Goal: Task Accomplishment & Management: Use online tool/utility

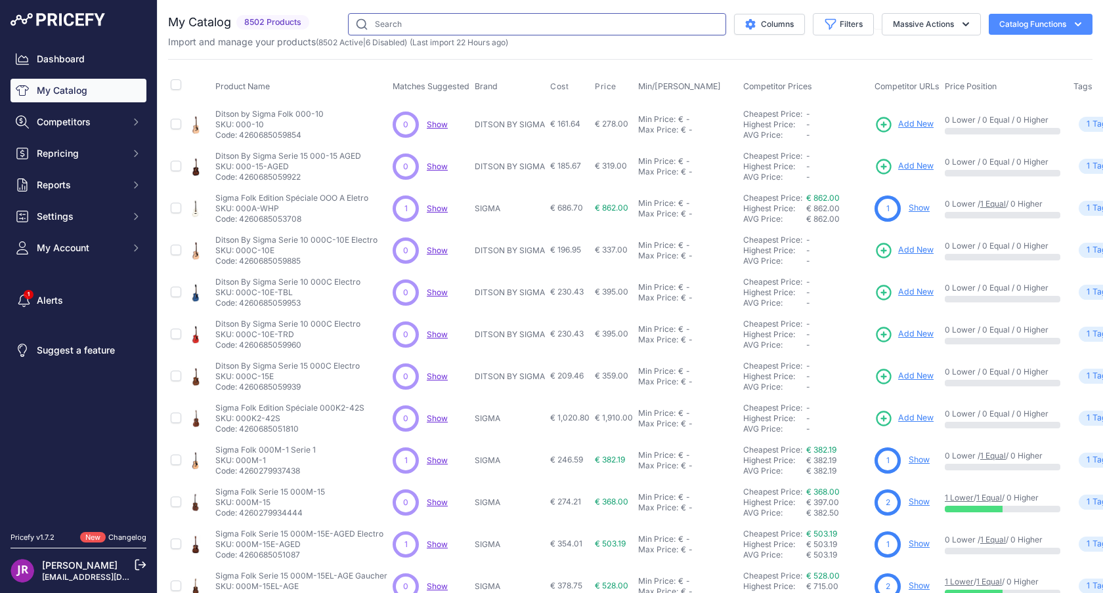
click at [431, 22] on input "text" at bounding box center [537, 24] width 378 height 22
type input "ortega"
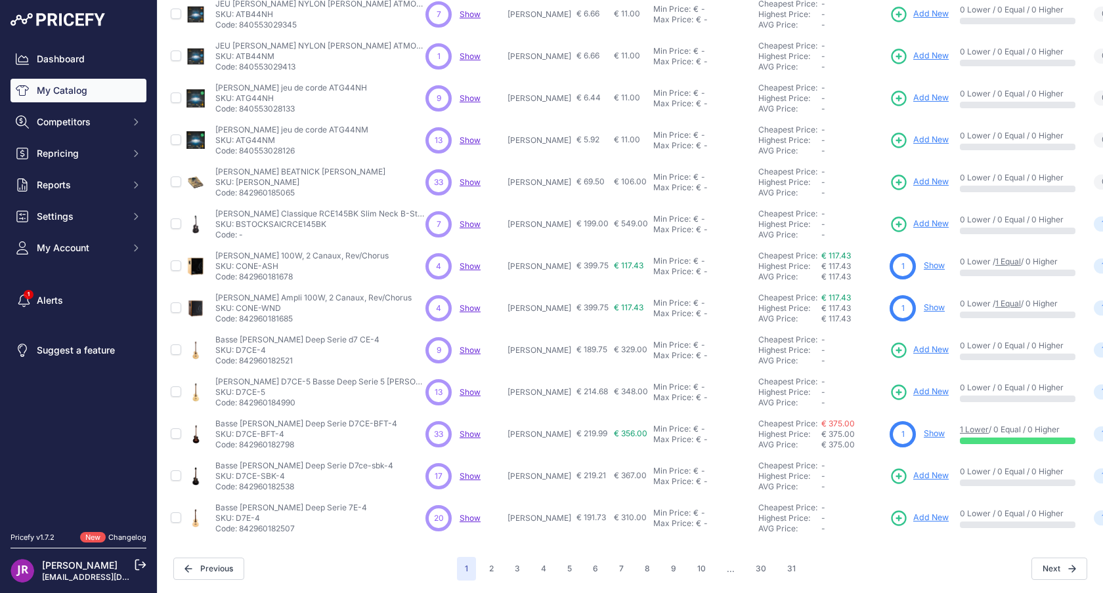
scroll to position [194, 0]
click at [517, 574] on button "3" at bounding box center [517, 570] width 21 height 24
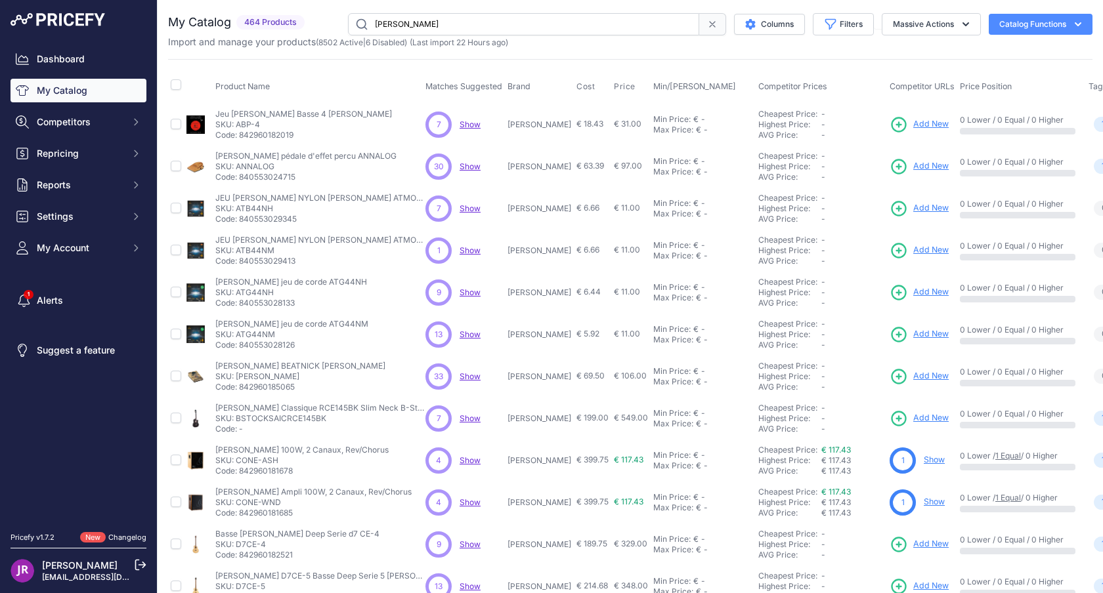
scroll to position [194, 0]
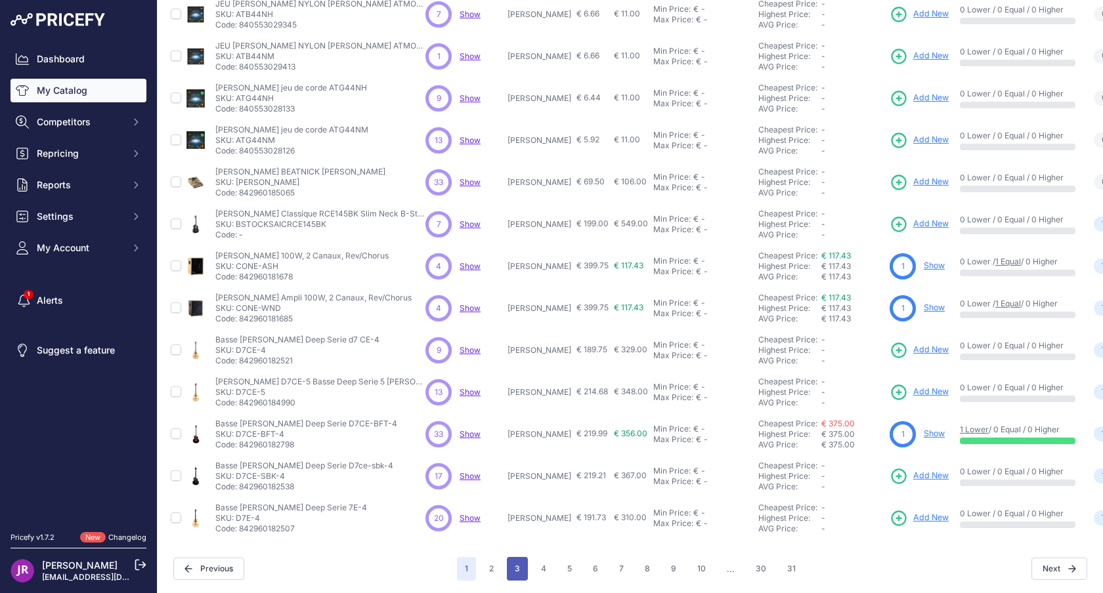
click at [517, 564] on button "3" at bounding box center [517, 569] width 21 height 24
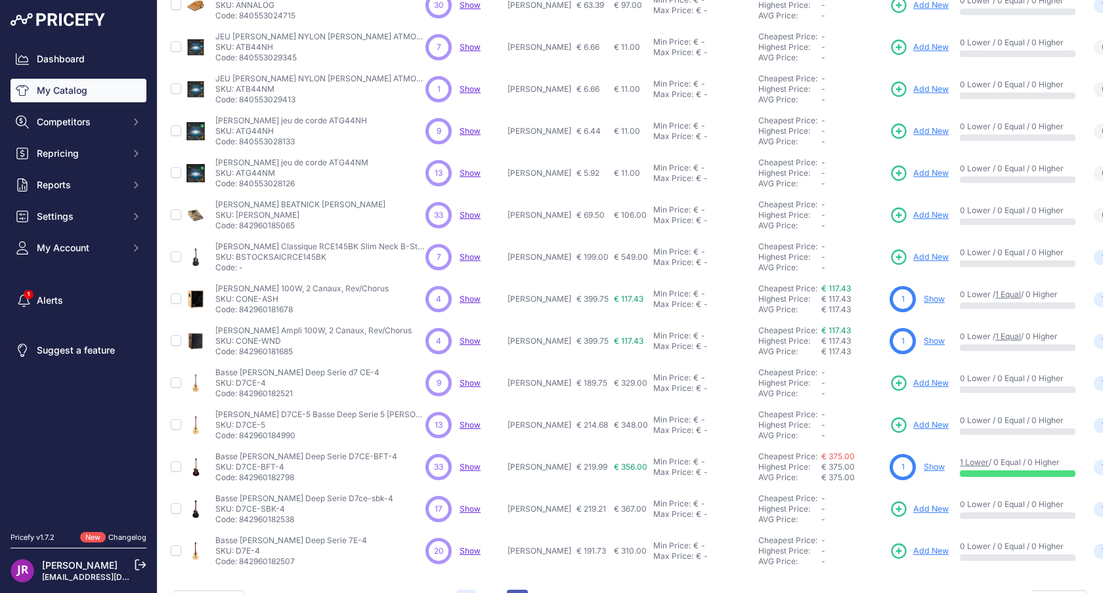
scroll to position [227, 0]
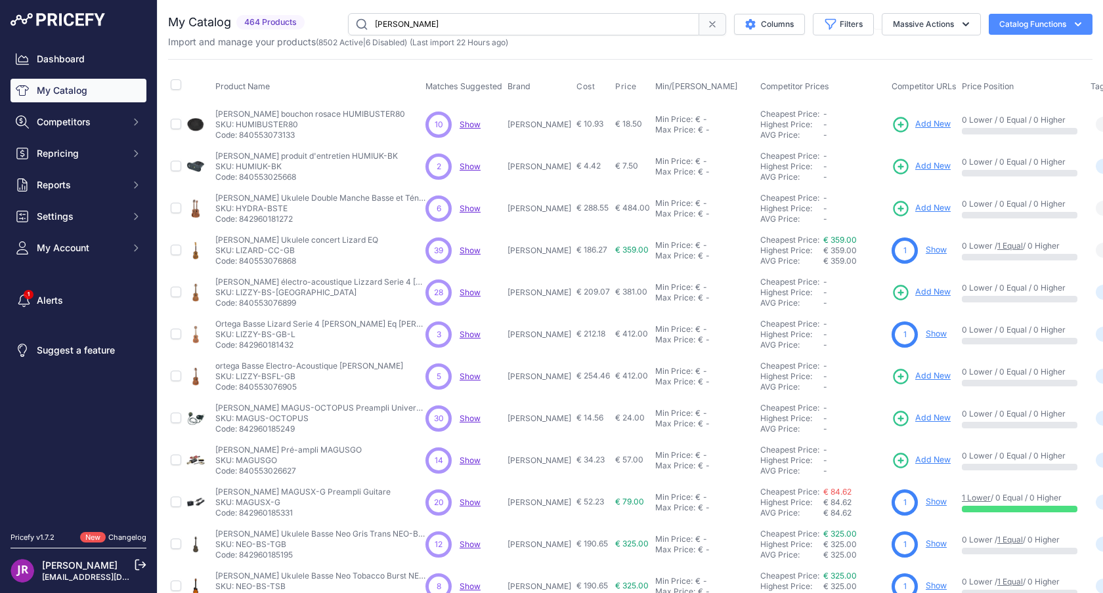
scroll to position [194, 0]
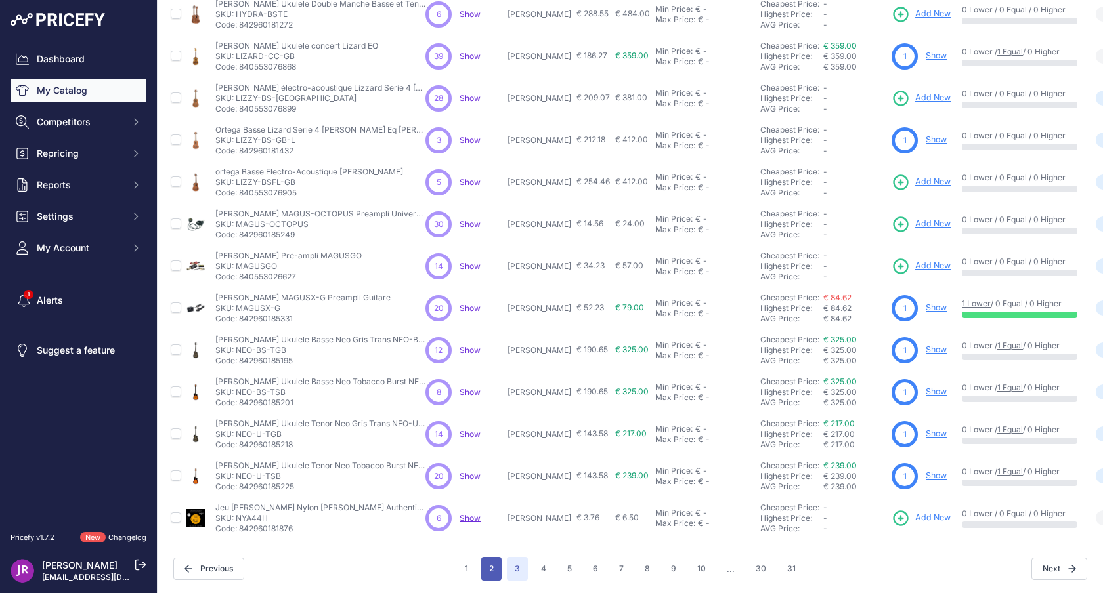
click at [495, 565] on button "2" at bounding box center [491, 569] width 20 height 24
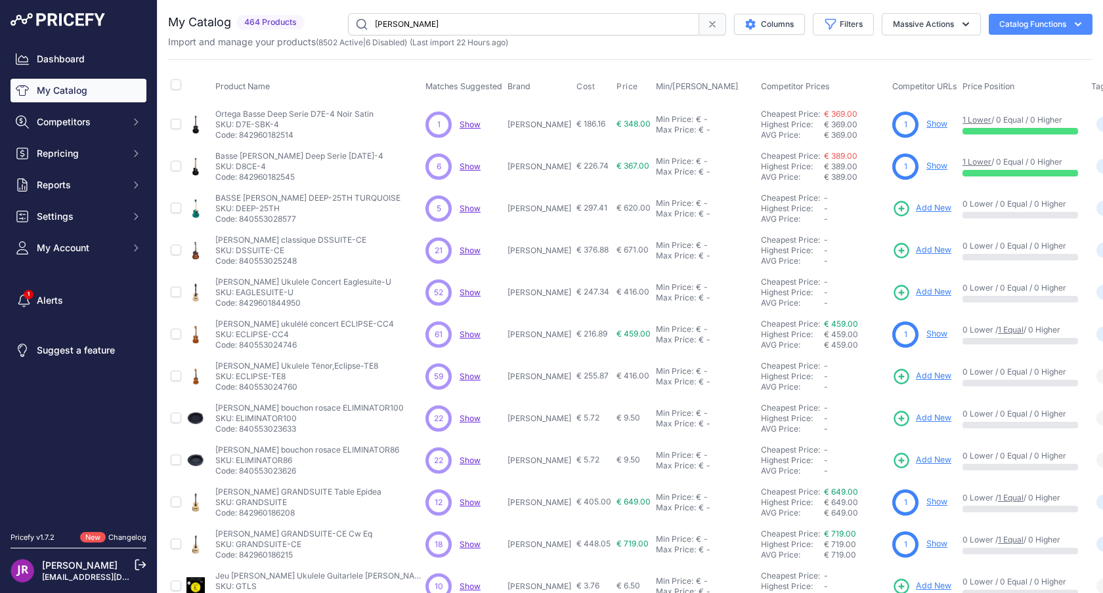
click at [247, 291] on p "SKU: EAGLESUITE-U" at bounding box center [303, 292] width 176 height 11
copy p "EAGLESUITE"
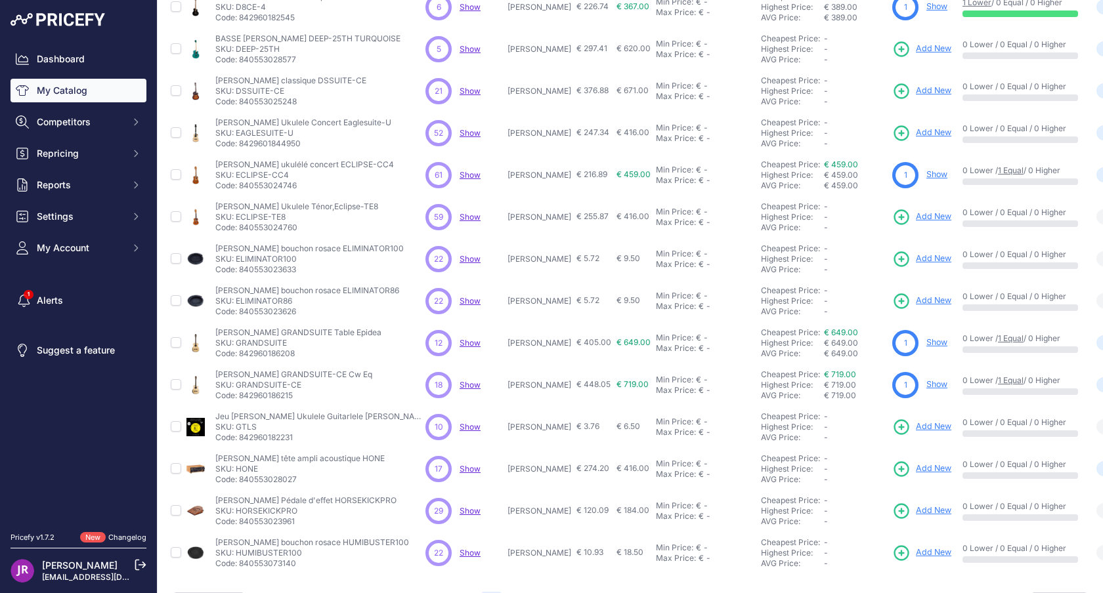
scroll to position [194, 0]
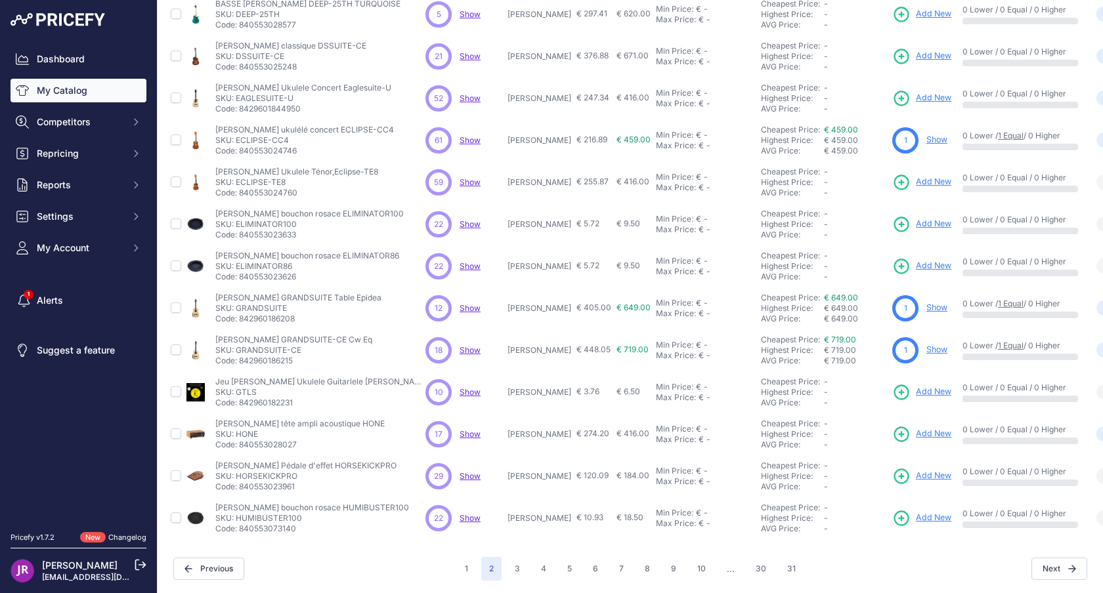
click at [268, 307] on p "SKU: GRANDSUITE" at bounding box center [298, 308] width 166 height 11
copy p "GRANDSUITE"
click at [245, 435] on p "SKU: HONE" at bounding box center [299, 434] width 169 height 11
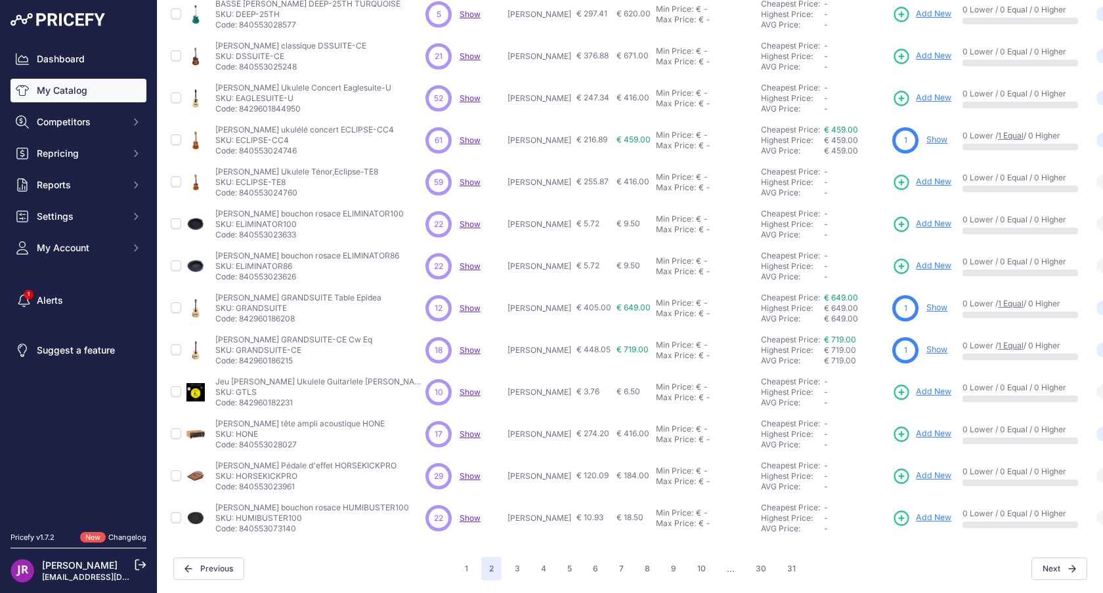
copy p "HONE"
click at [250, 476] on p "SKU: HORSEKICKPRO" at bounding box center [305, 476] width 181 height 11
copy p "HORSEKICKPRO"
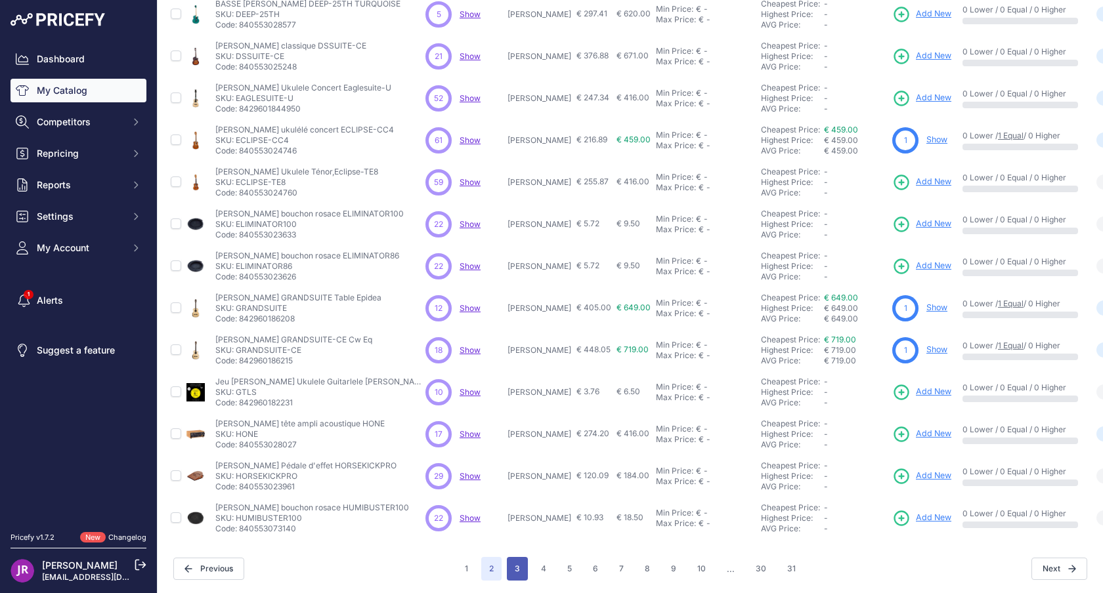
click at [524, 569] on button "3" at bounding box center [517, 569] width 21 height 24
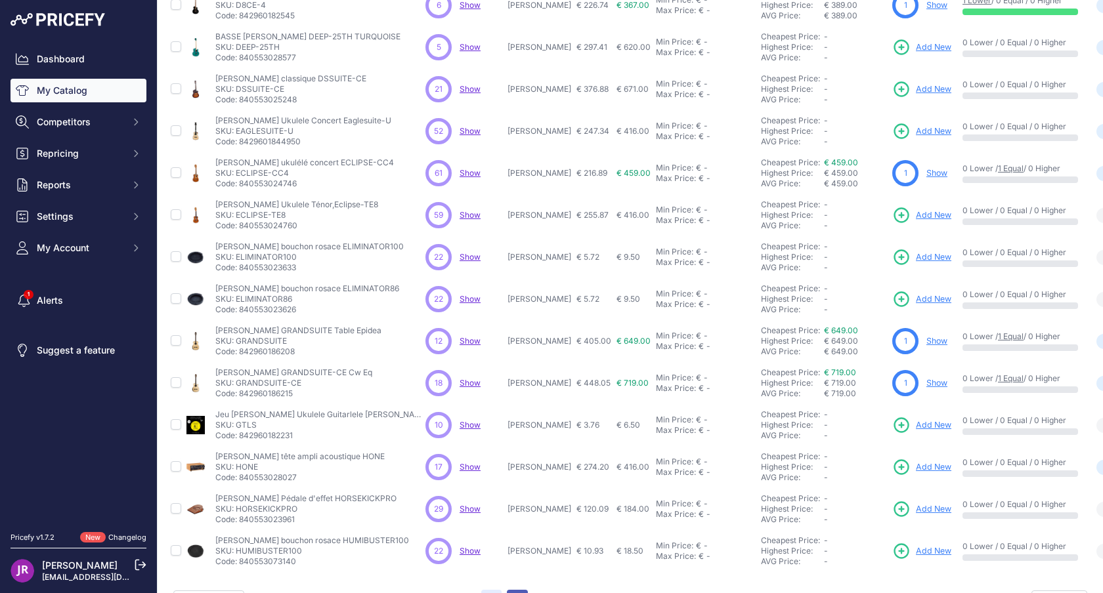
scroll to position [227, 0]
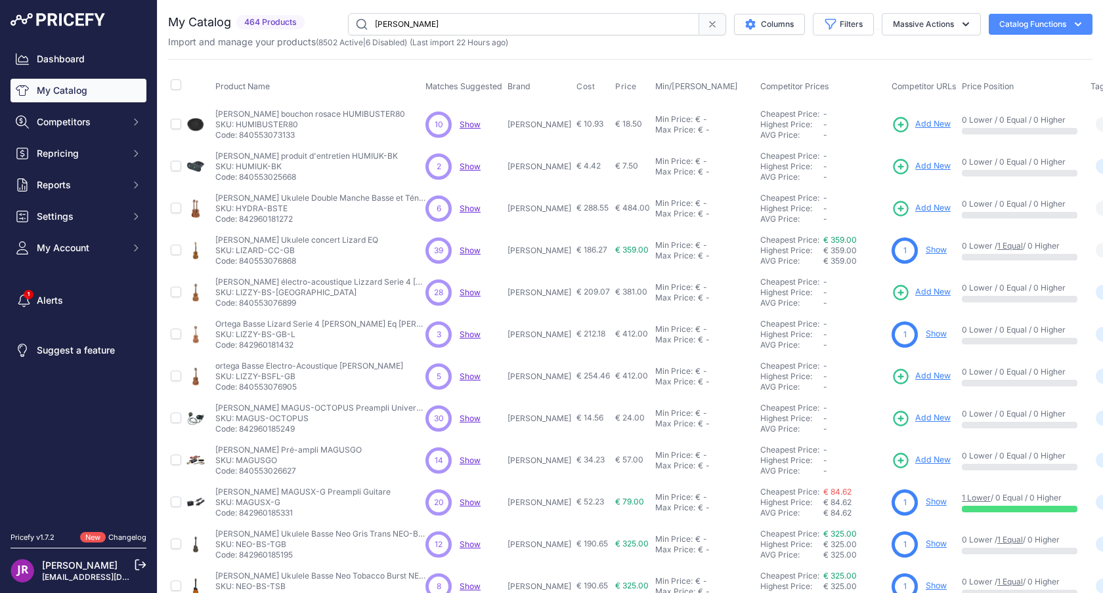
click at [249, 293] on p "SKU: LIZZY-BS-GB" at bounding box center [320, 292] width 210 height 11
copy p "LIZZY"
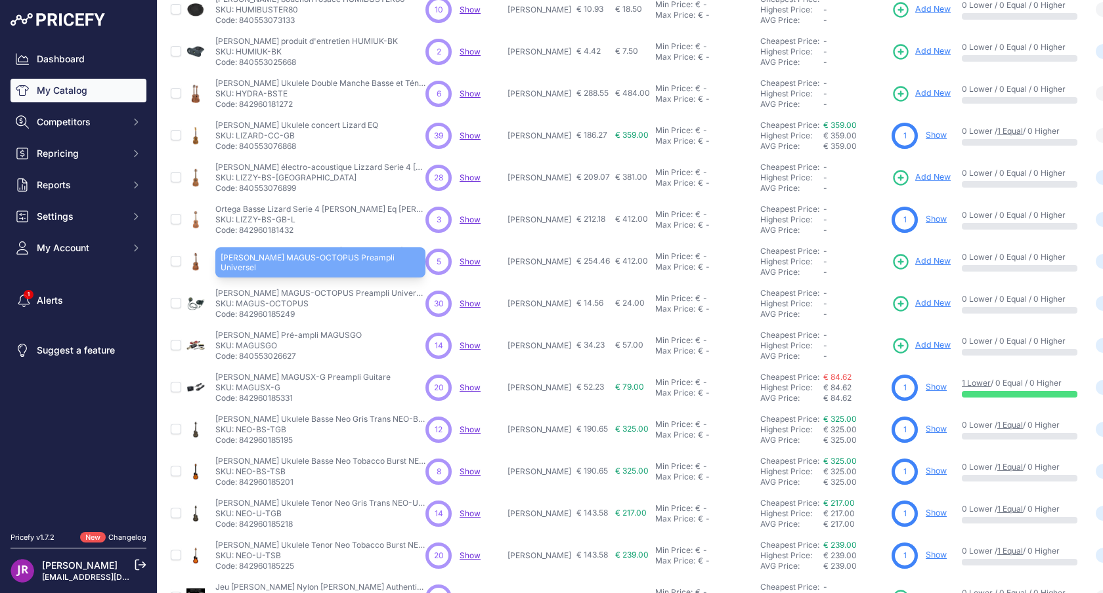
scroll to position [194, 0]
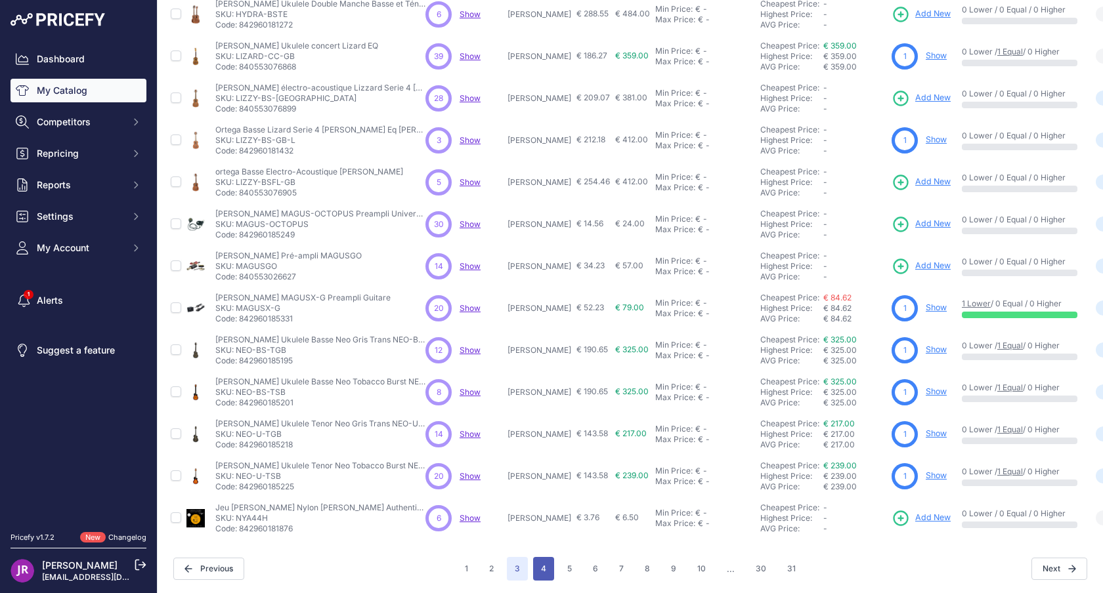
click at [536, 564] on button "4" at bounding box center [543, 569] width 21 height 24
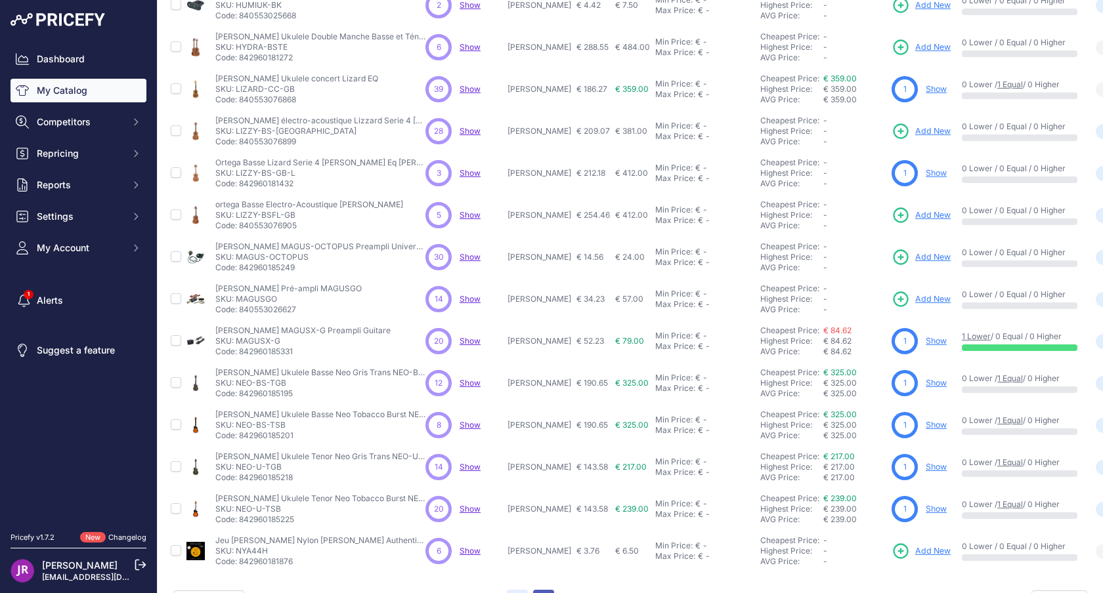
scroll to position [227, 0]
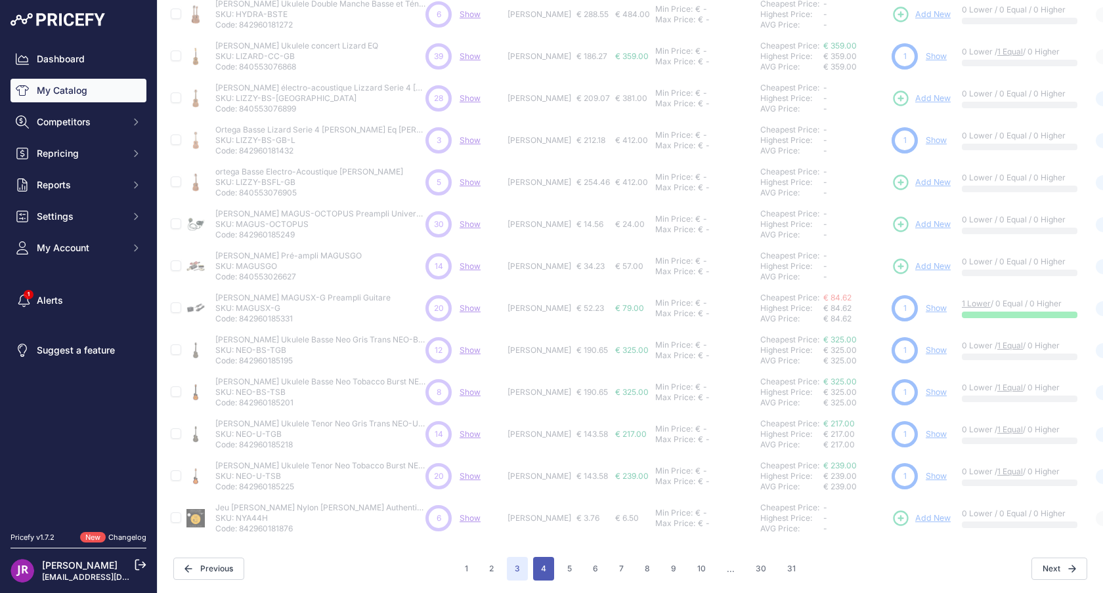
click at [543, 566] on button "4" at bounding box center [543, 569] width 21 height 24
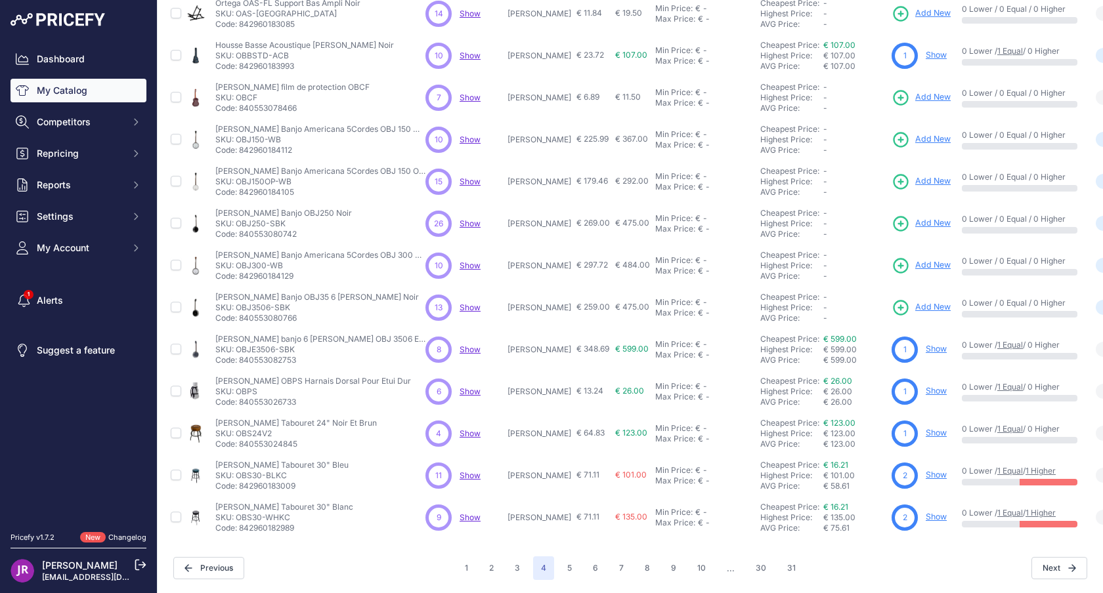
scroll to position [194, 0]
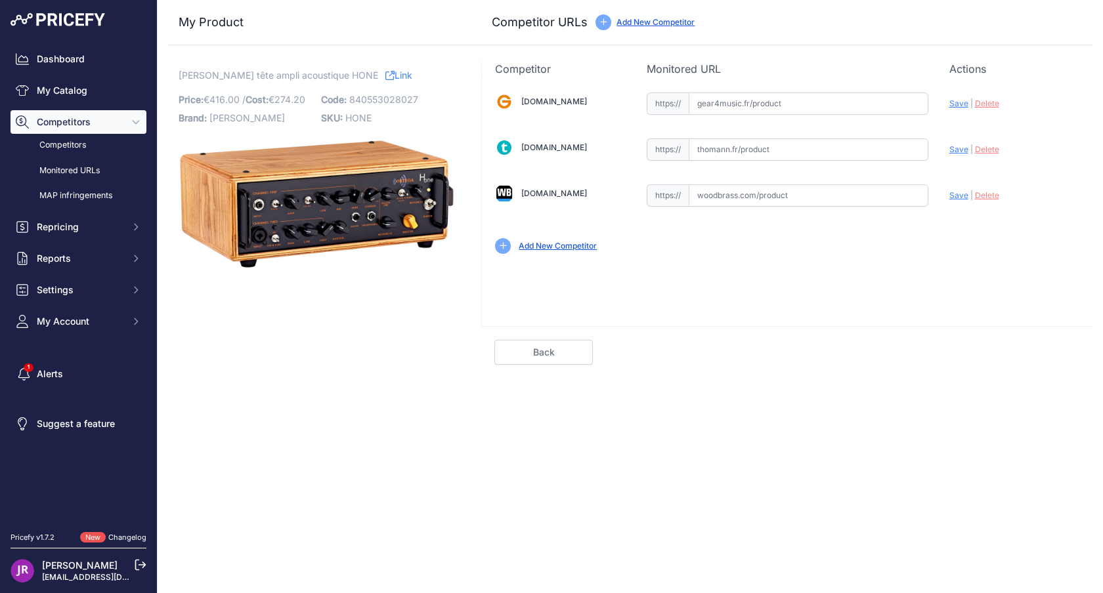
click at [725, 194] on input "text" at bounding box center [808, 195] width 240 height 22
paste input "https://www.woodbrass.com/amplis-electro-acoustiques-ortega-h-one-p313121.html?…"
click at [951, 195] on span "Save" at bounding box center [958, 195] width 19 height 10
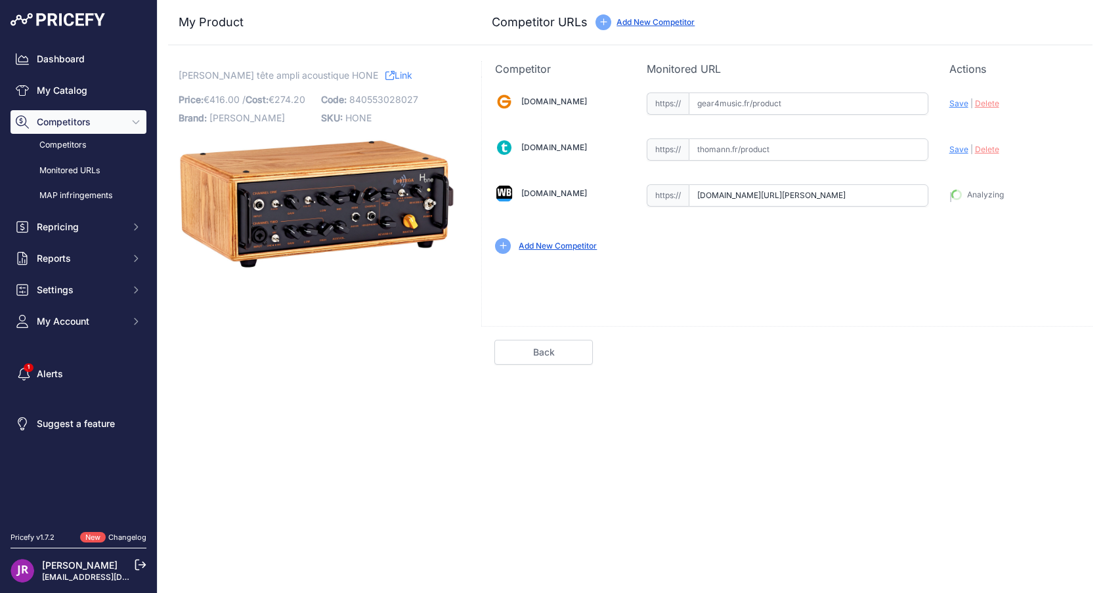
type input "https://www.woodbrass.com/amplis-electro-acoustiques-ortega-h-one-p313121.html?…"
click at [1028, 357] on link "Done" at bounding box center [1030, 352] width 98 height 25
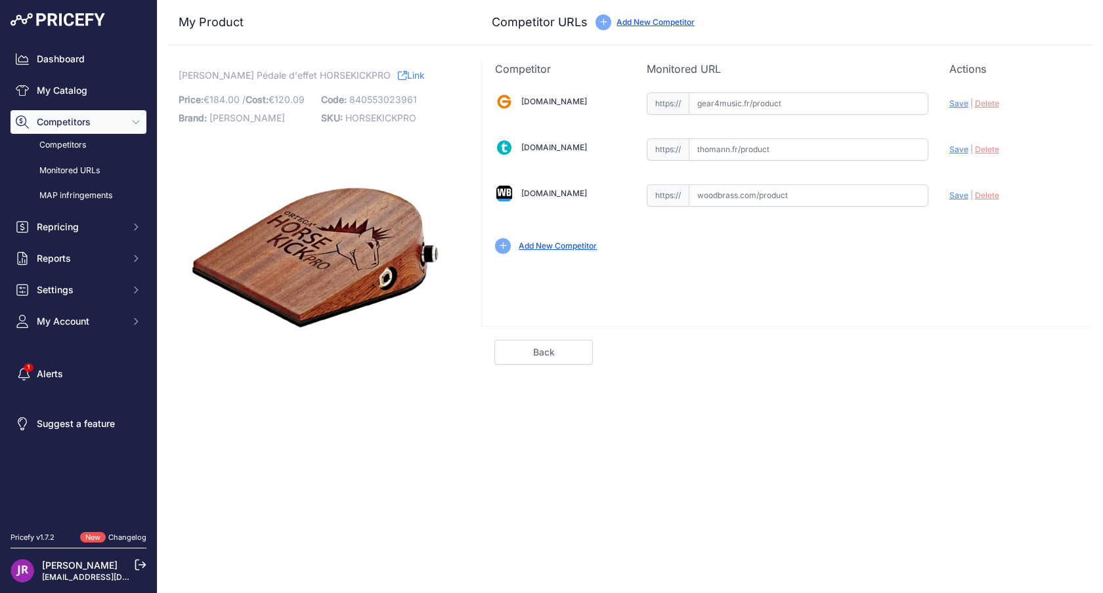
click at [751, 194] on input "text" at bounding box center [808, 195] width 240 height 22
paste input "https://www.woodbrass.com/stompbox-ortega-horsekick-pro-p248060.html?queryID=f0…"
click at [955, 192] on span "Save" at bounding box center [958, 195] width 19 height 10
type input "https://www.woodbrass.com/stompbox-ortega-horsekick-pro-p248060.html?queryID=f0…"
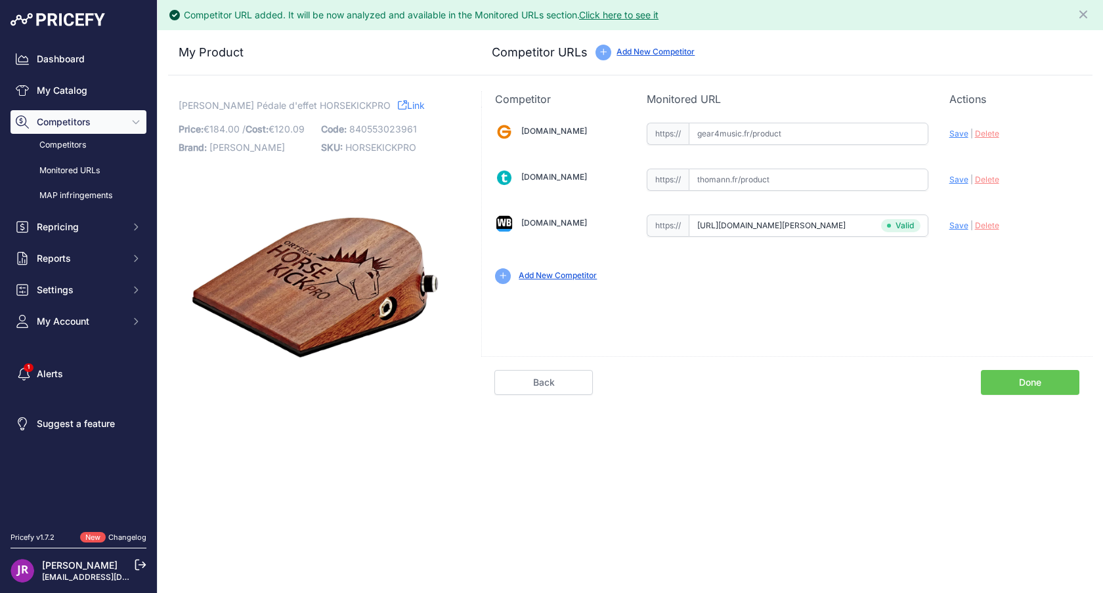
click at [1005, 383] on link "Done" at bounding box center [1030, 382] width 98 height 25
